Goal: Transaction & Acquisition: Obtain resource

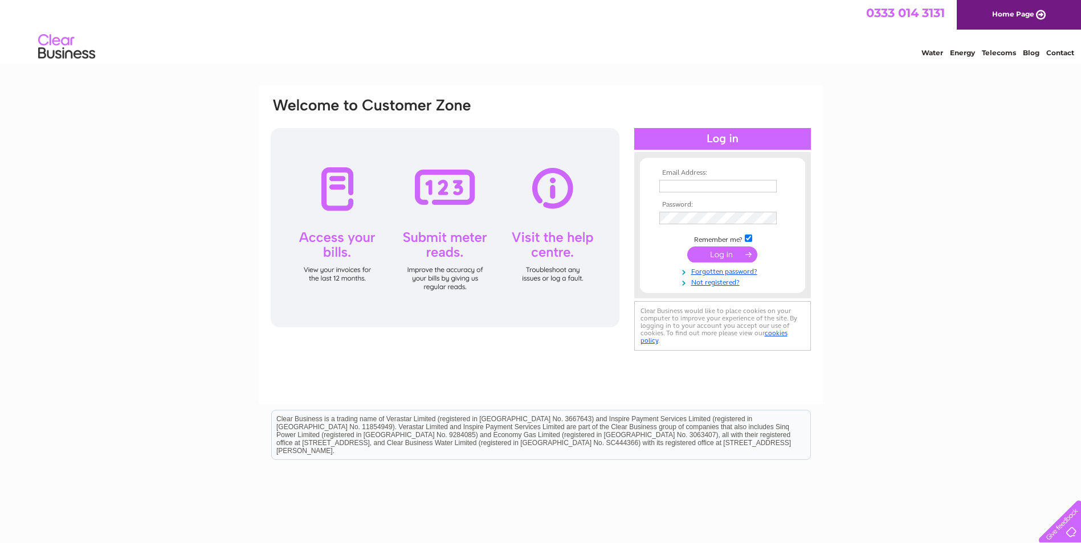
type input "finance@tinto.co.uk"
click at [730, 254] on input "submit" at bounding box center [722, 255] width 70 height 16
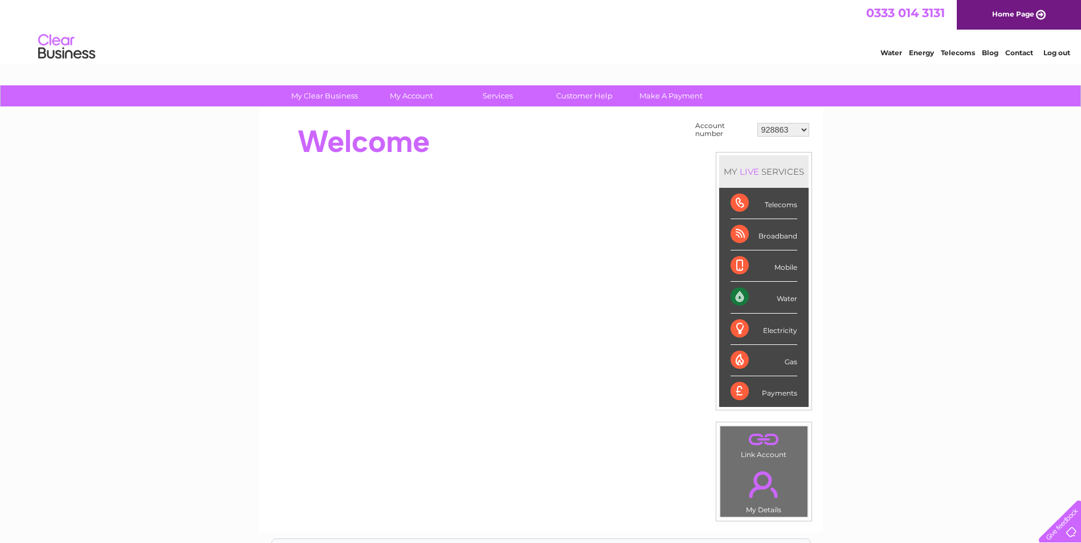
click at [797, 129] on select "928863 30269434 30269457" at bounding box center [783, 130] width 52 height 14
click at [757, 123] on select "928863 30269434 30269457" at bounding box center [783, 130] width 52 height 14
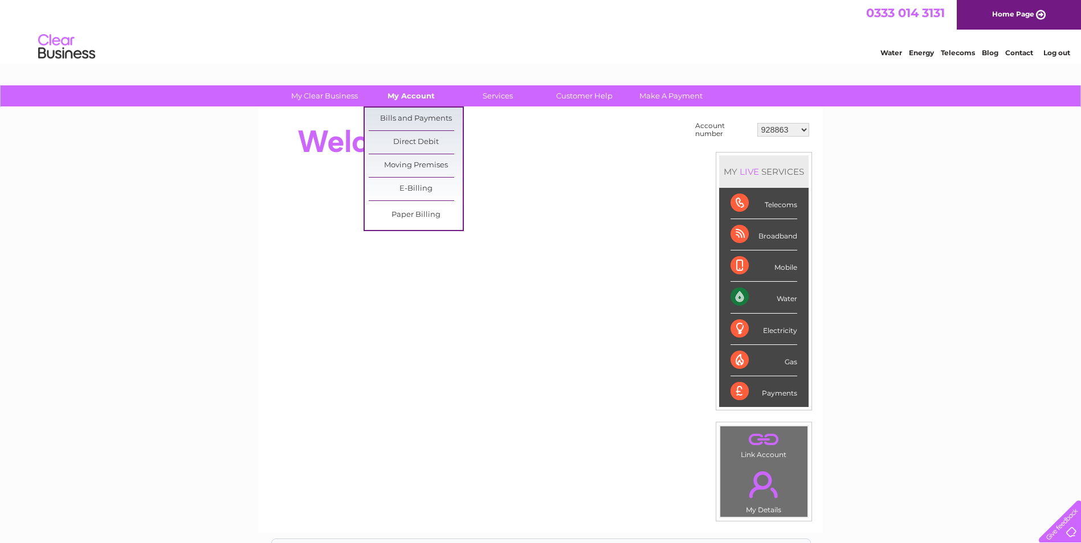
click at [412, 95] on link "My Account" at bounding box center [411, 95] width 94 height 21
click at [414, 120] on link "Bills and Payments" at bounding box center [416, 119] width 94 height 23
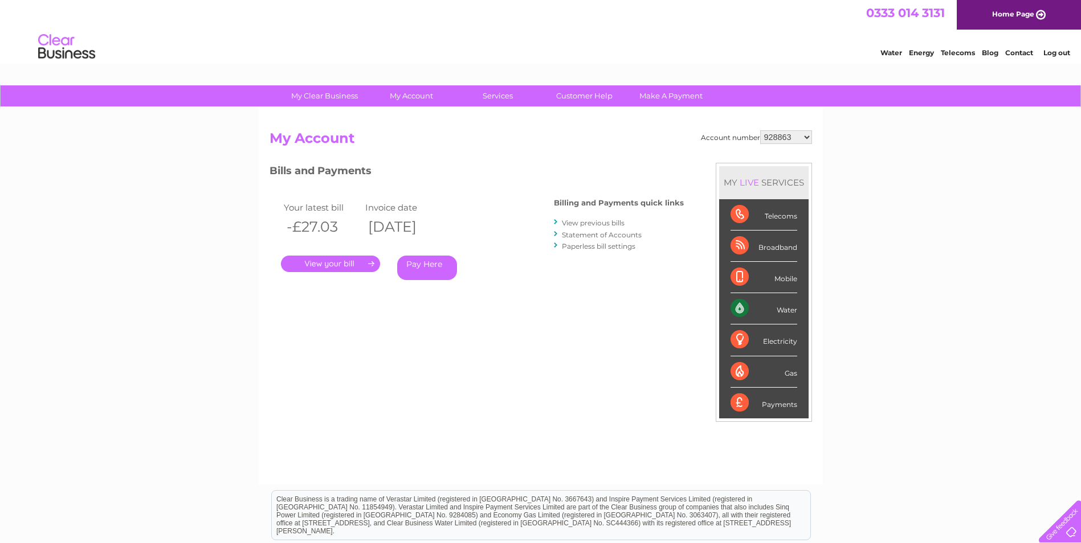
click at [327, 265] on link "." at bounding box center [330, 264] width 99 height 17
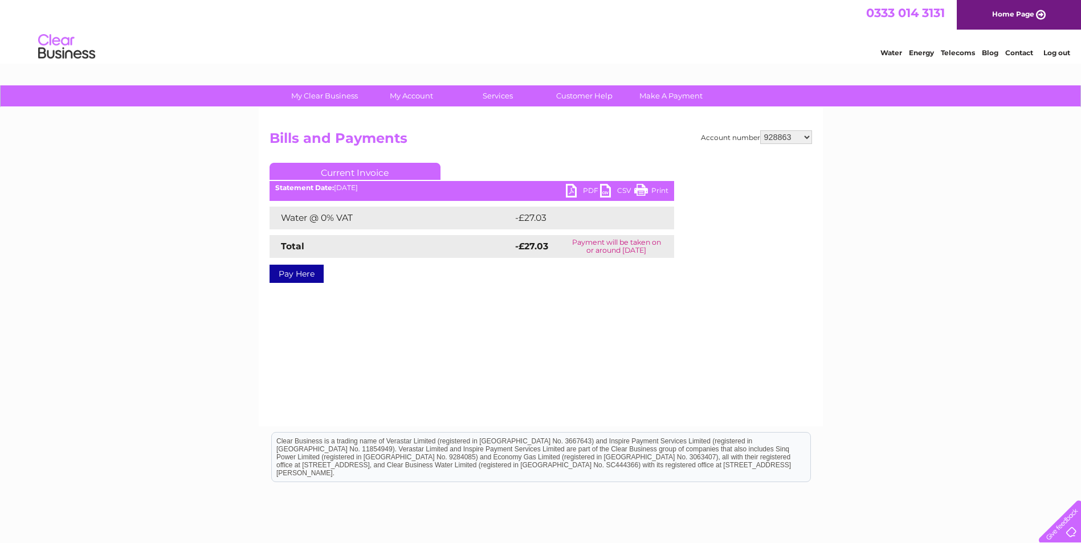
click at [571, 191] on link "PDF" at bounding box center [583, 192] width 34 height 17
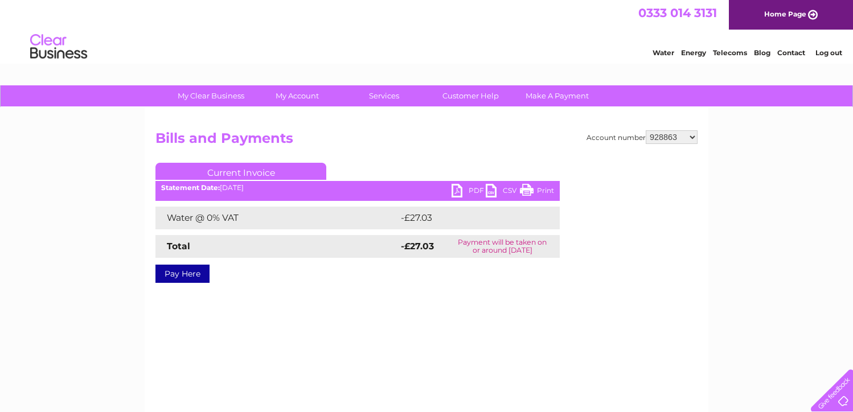
click at [461, 190] on link "PDF" at bounding box center [469, 192] width 34 height 17
click at [473, 191] on link "PDF" at bounding box center [469, 192] width 34 height 17
click at [655, 135] on select "928863 30269434 30269457" at bounding box center [672, 137] width 52 height 14
select select "30269434"
click at [646, 130] on select "928863 30269434 30269457" at bounding box center [672, 137] width 52 height 14
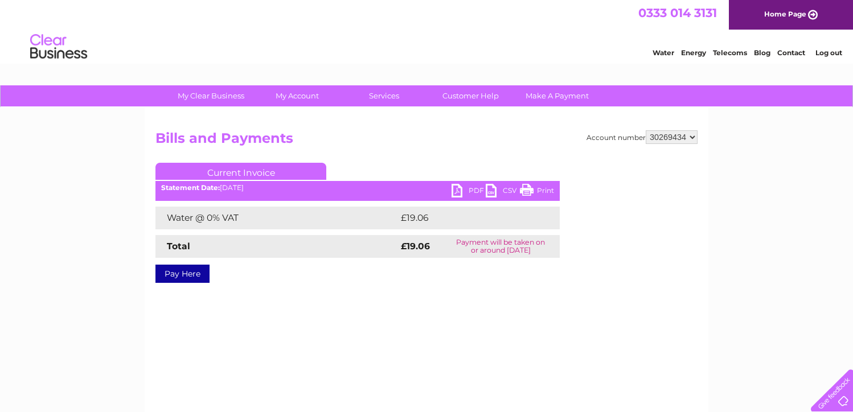
click at [465, 190] on link "PDF" at bounding box center [469, 192] width 34 height 17
click at [660, 137] on select "928863 30269434 30269457" at bounding box center [672, 137] width 52 height 14
select select "30269457"
click at [646, 130] on select "928863 30269434 30269457" at bounding box center [672, 137] width 52 height 14
click at [475, 192] on link "PDF" at bounding box center [469, 192] width 34 height 17
